Goal: Information Seeking & Learning: Check status

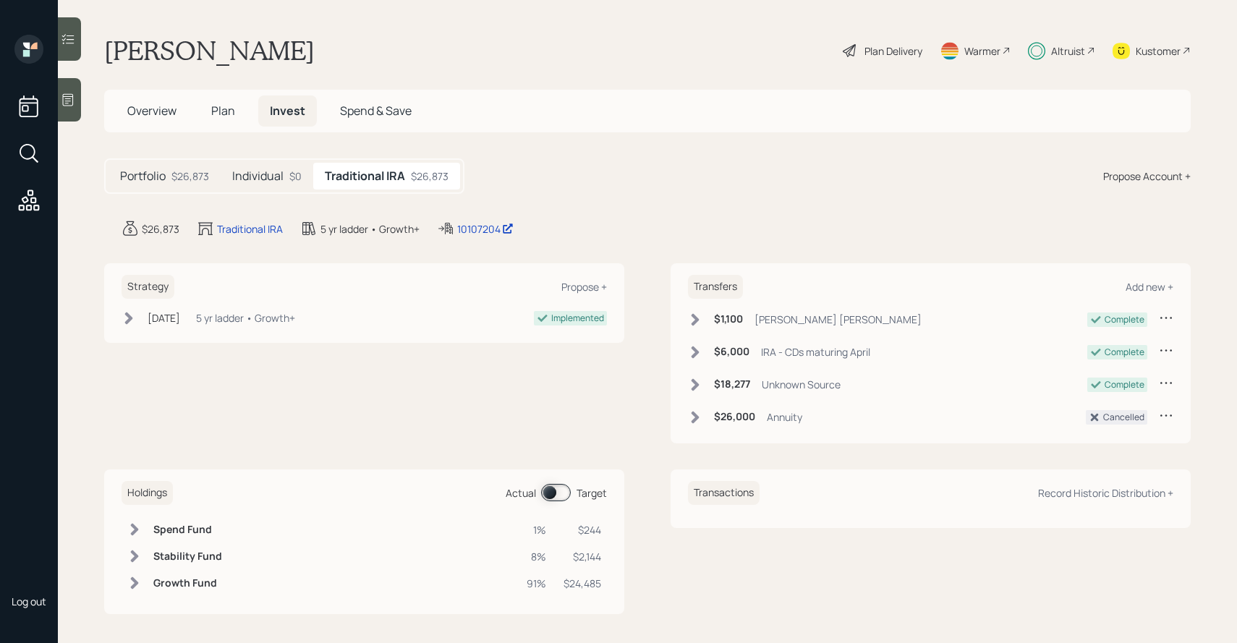
click at [315, 182] on div "Traditional IRA $26,873" at bounding box center [386, 176] width 147 height 27
click at [297, 178] on div "$0" at bounding box center [295, 176] width 12 height 15
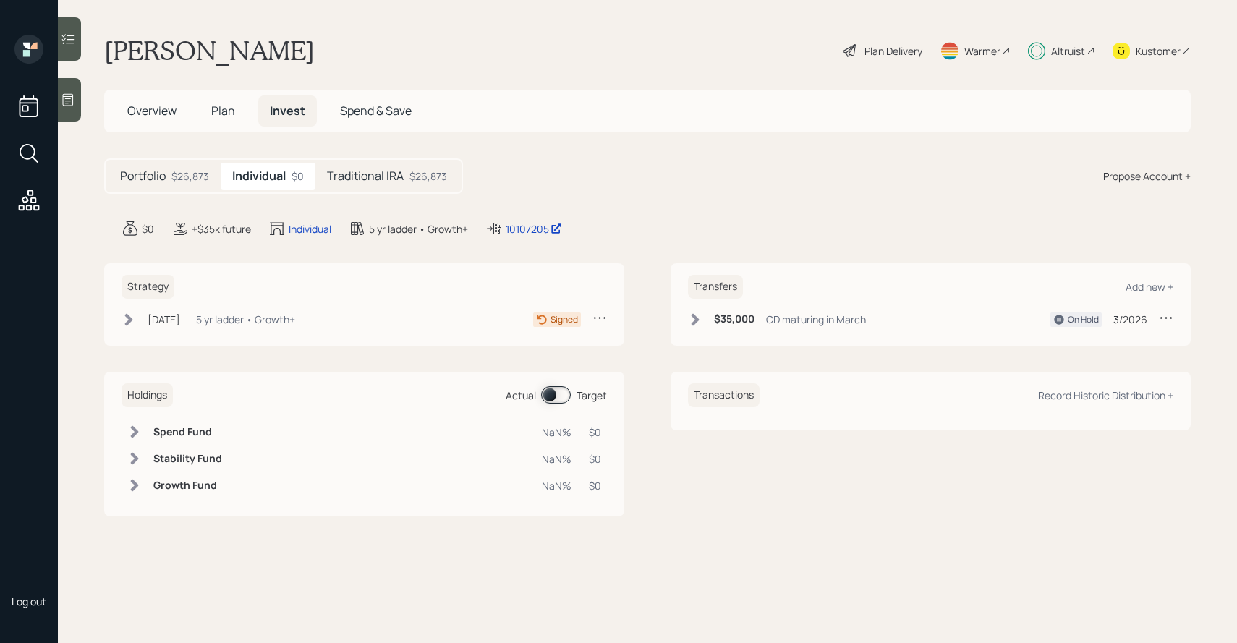
click at [330, 174] on h5 "Traditional IRA" at bounding box center [365, 176] width 77 height 14
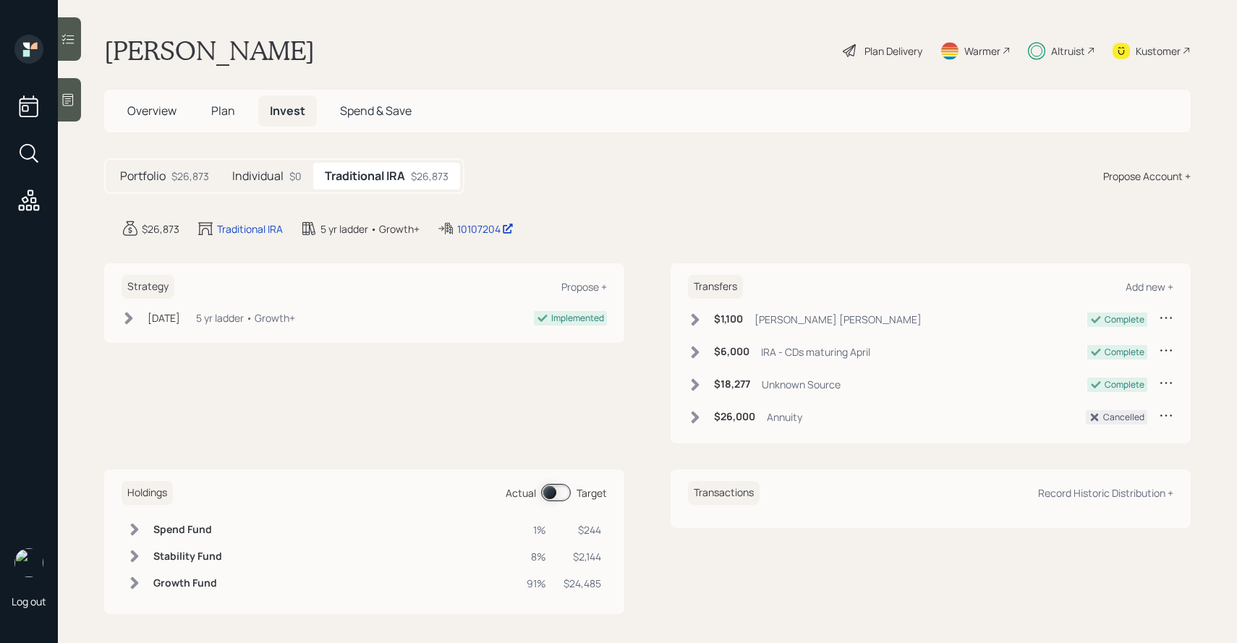
click at [557, 496] on span at bounding box center [556, 492] width 30 height 17
